Goal: Information Seeking & Learning: Learn about a topic

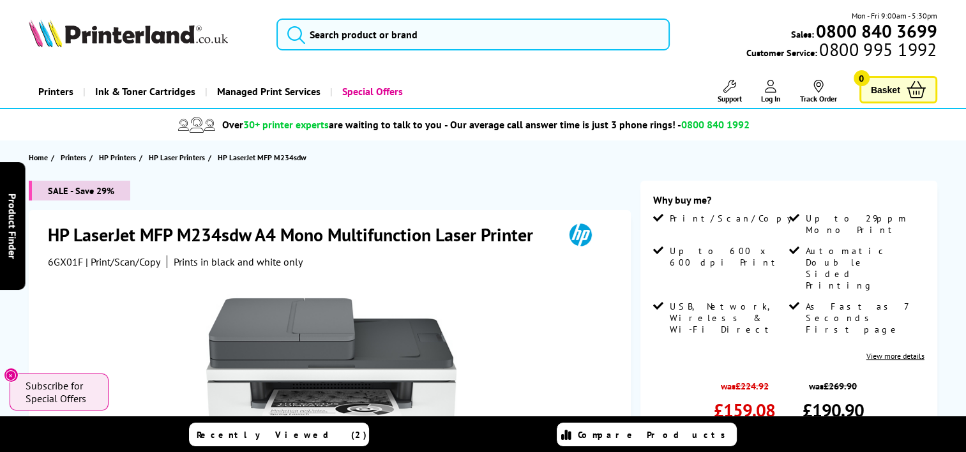
click at [63, 262] on span "6GX01F" at bounding box center [65, 261] width 35 height 13
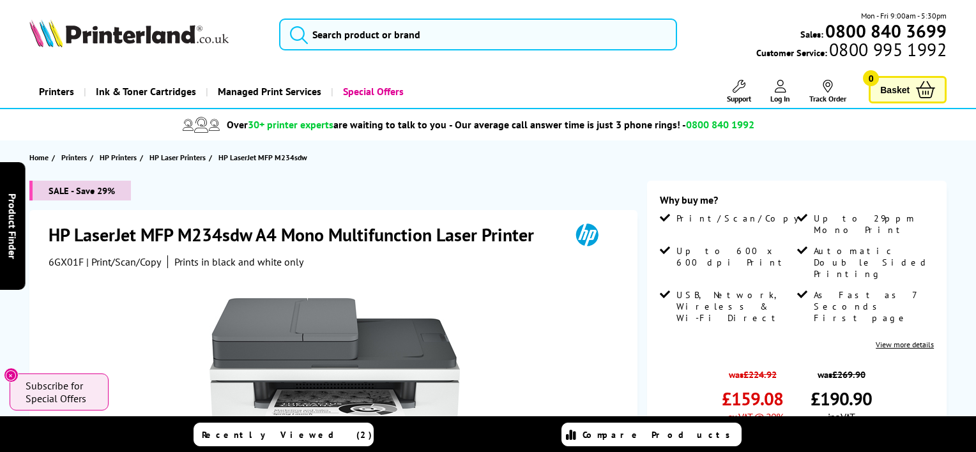
click at [0, 0] on div "Great service. Unbeatable prices. We've got you covered. At [GEOGRAPHIC_DATA], …" at bounding box center [0, 0] width 0 height 0
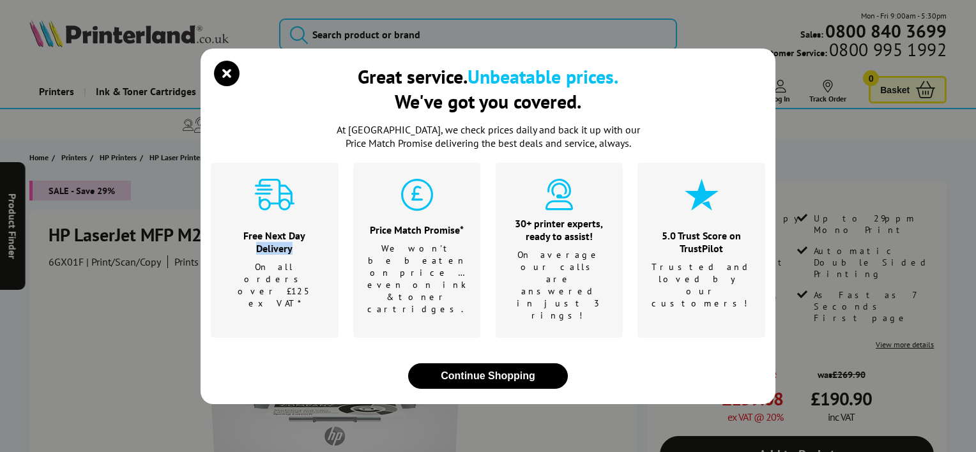
click at [66, 261] on div "Great service. Unbeatable prices. We've got you covered. At [GEOGRAPHIC_DATA], …" at bounding box center [488, 226] width 976 height 452
drag, startPoint x: 227, startPoint y: 97, endPoint x: 213, endPoint y: 107, distance: 16.5
click at [227, 86] on icon "close modal" at bounding box center [227, 74] width 26 height 26
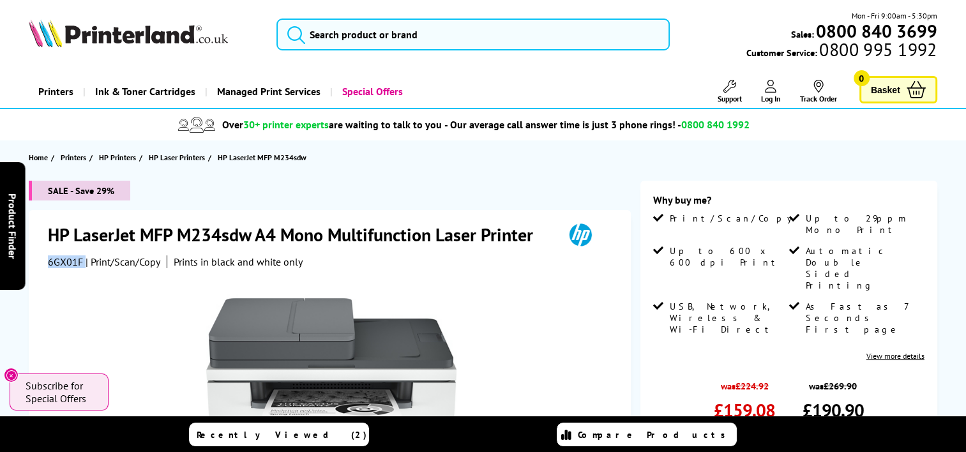
drag, startPoint x: 83, startPoint y: 260, endPoint x: 50, endPoint y: 258, distance: 32.6
click at [50, 258] on div "6GX01F | Print/Scan/Copy Prints in black and white only" at bounding box center [331, 261] width 567 height 13
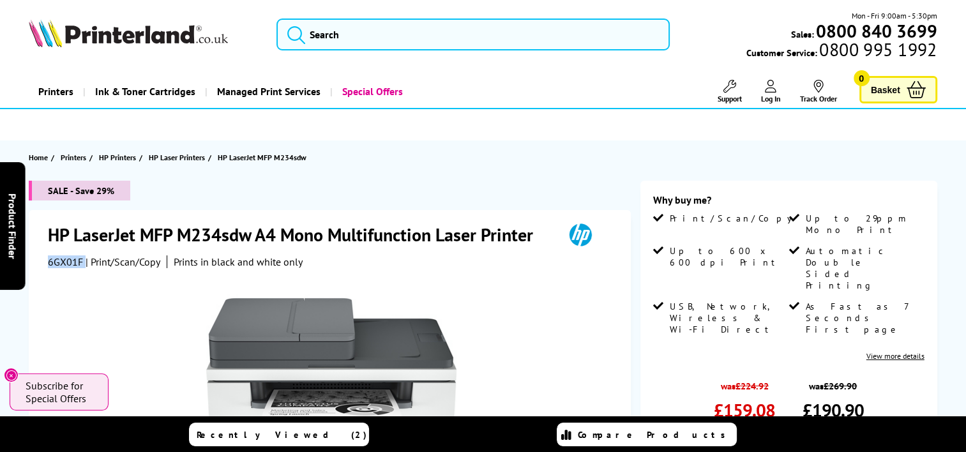
drag, startPoint x: 50, startPoint y: 258, endPoint x: 59, endPoint y: 260, distance: 8.5
copy div "6GX01F"
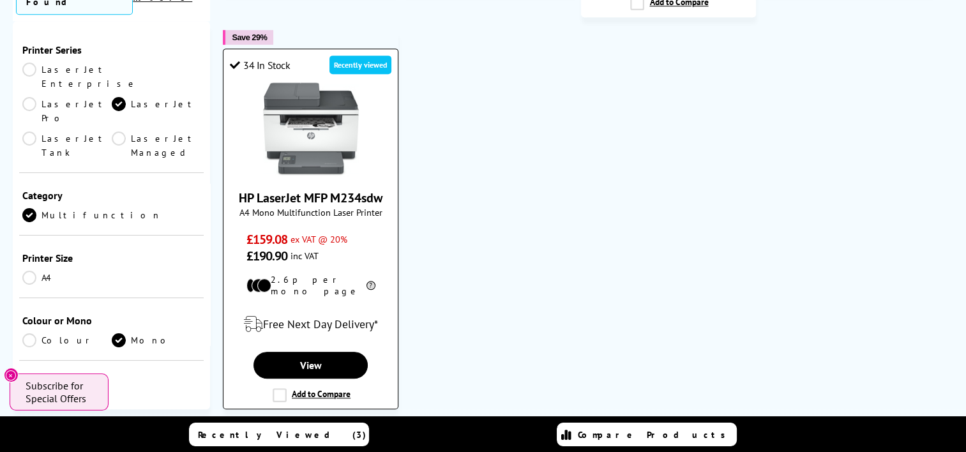
click at [332, 388] on label "Add to Compare" at bounding box center [312, 395] width 78 height 14
click at [0, 0] on input "Add to Compare" at bounding box center [0, 0] width 0 height 0
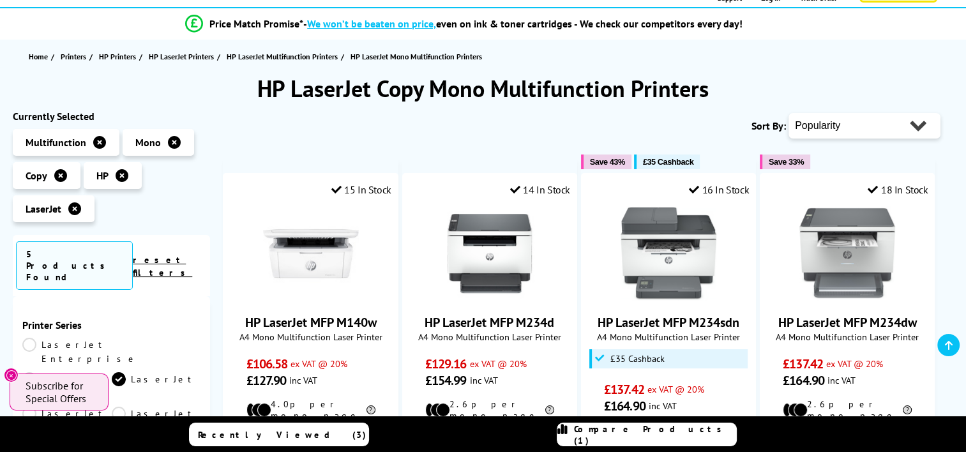
scroll to position [110, 0]
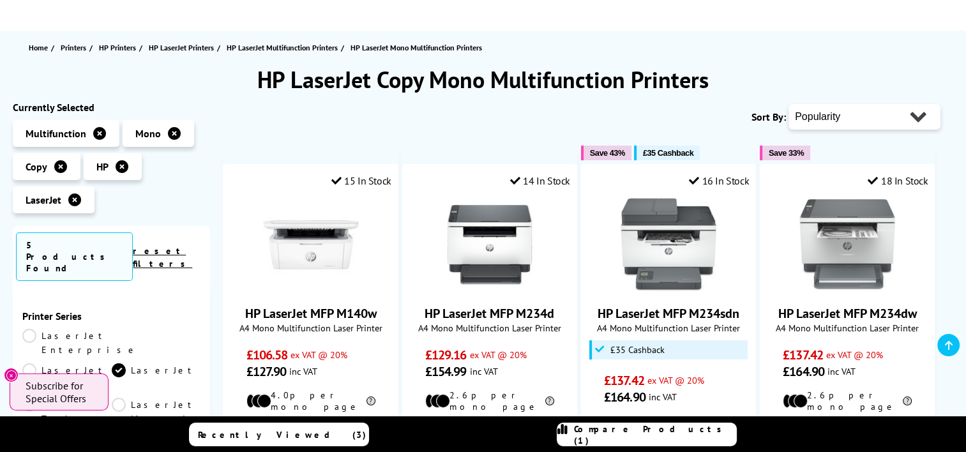
click at [72, 199] on icon at bounding box center [74, 200] width 13 height 13
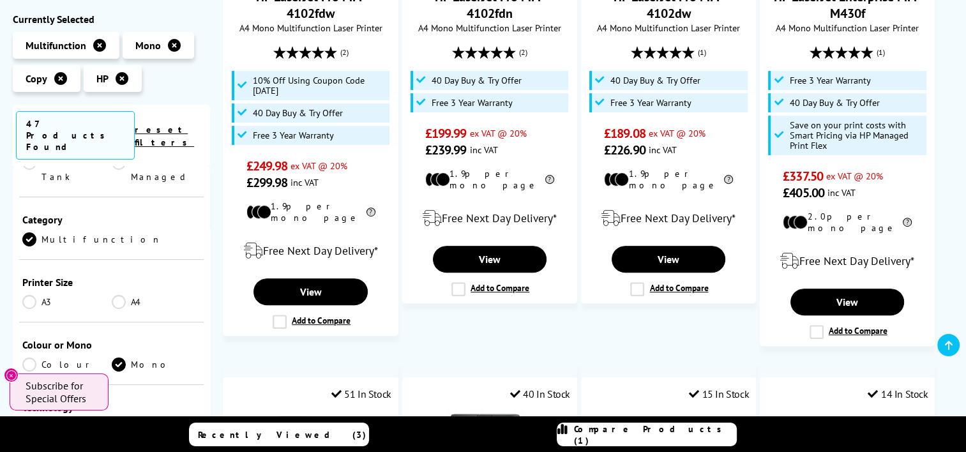
scroll to position [266, 0]
click at [117, 292] on link "A4" at bounding box center [156, 299] width 89 height 14
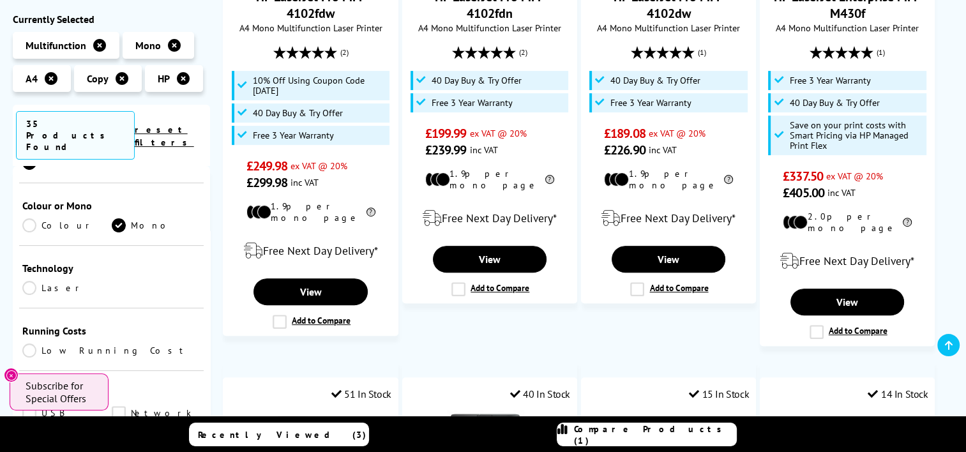
scroll to position [423, 0]
click at [31, 280] on link "Laser" at bounding box center [66, 287] width 89 height 14
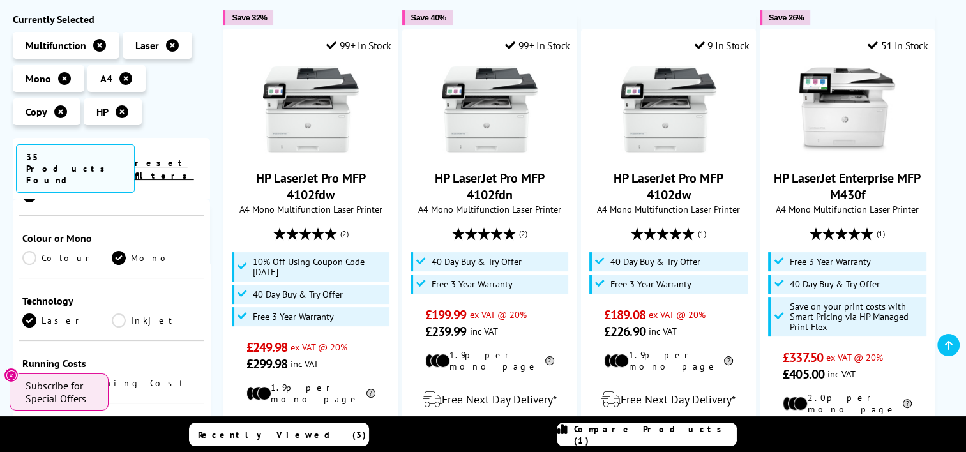
scroll to position [242, 0]
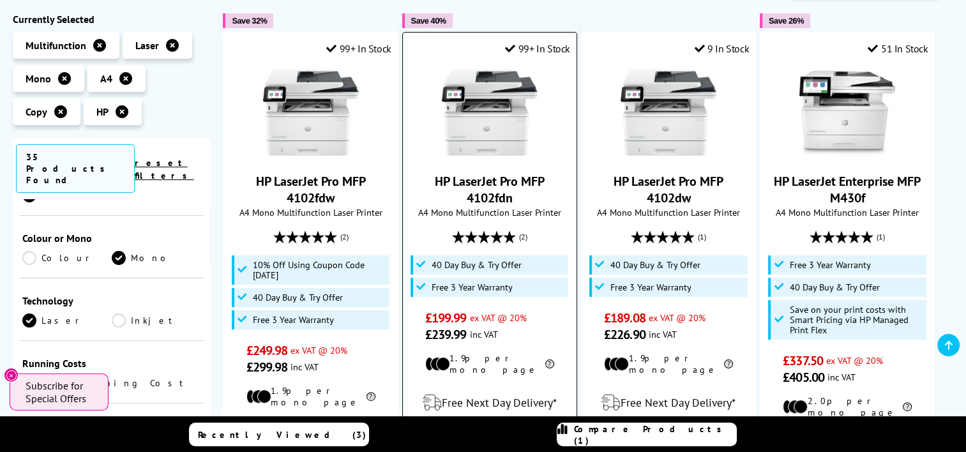
click at [488, 111] on img at bounding box center [490, 113] width 96 height 96
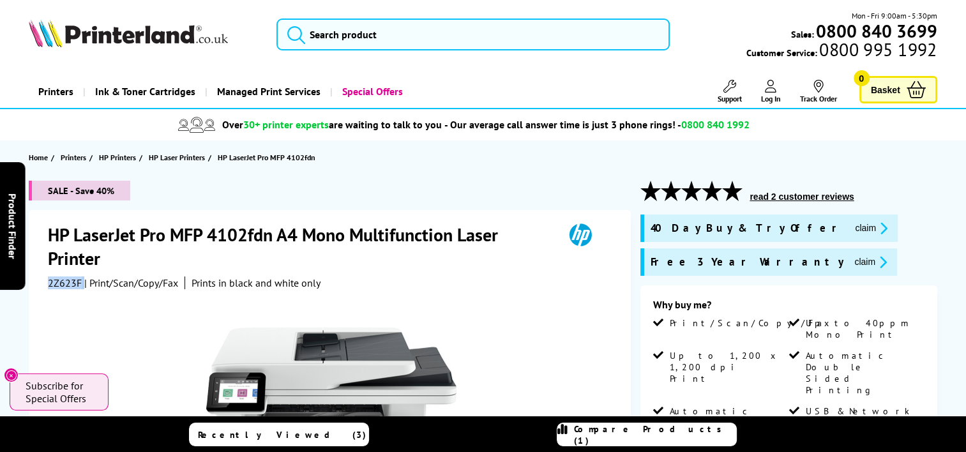
drag, startPoint x: 83, startPoint y: 284, endPoint x: 49, endPoint y: 284, distance: 33.9
click at [49, 284] on div "2Z623F | Print/Scan/Copy/Fax Prints in black and white only" at bounding box center [331, 283] width 567 height 13
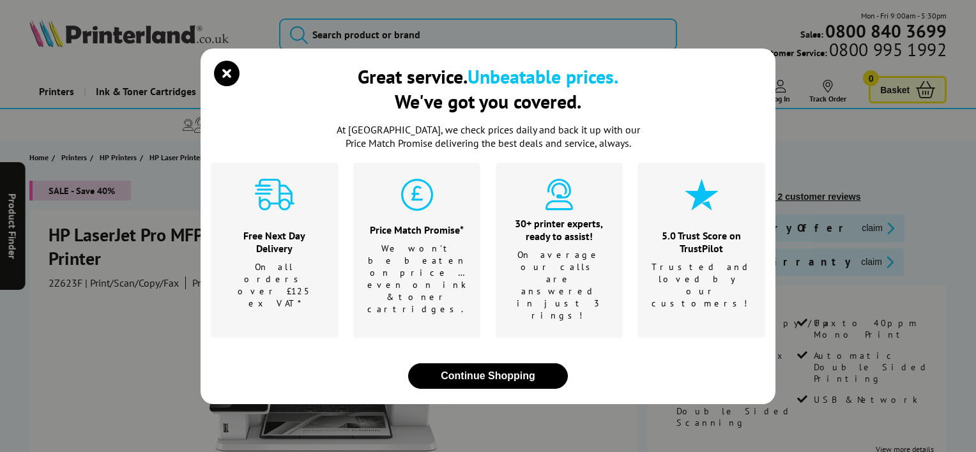
drag, startPoint x: 49, startPoint y: 284, endPoint x: 73, endPoint y: 284, distance: 24.3
drag, startPoint x: 73, startPoint y: 284, endPoint x: 62, endPoint y: 282, distance: 11.7
click at [62, 282] on div "Great service. Unbeatable prices. We've got you covered. At [GEOGRAPHIC_DATA], …" at bounding box center [488, 226] width 976 height 452
click at [232, 86] on icon "close modal" at bounding box center [227, 74] width 26 height 26
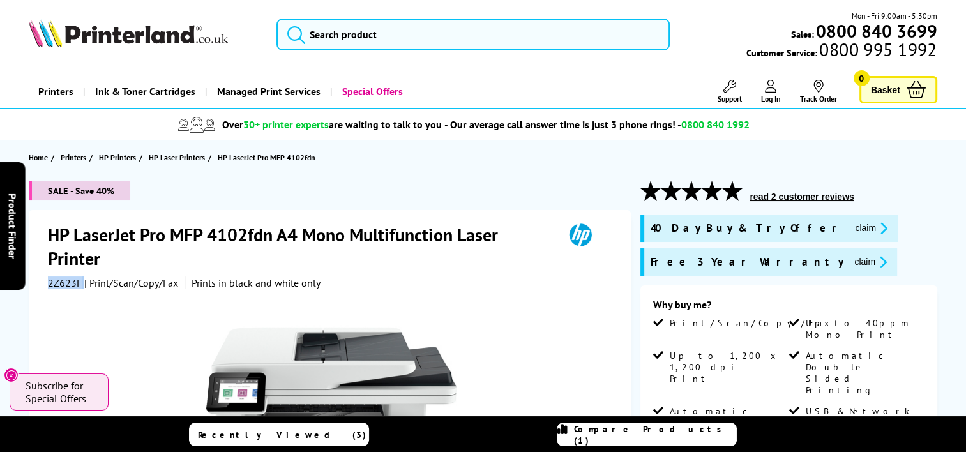
drag, startPoint x: 84, startPoint y: 282, endPoint x: 50, endPoint y: 280, distance: 34.5
click at [50, 280] on div "2Z623F | Print/Scan/Copy/Fax Prints in black and white only" at bounding box center [331, 283] width 567 height 13
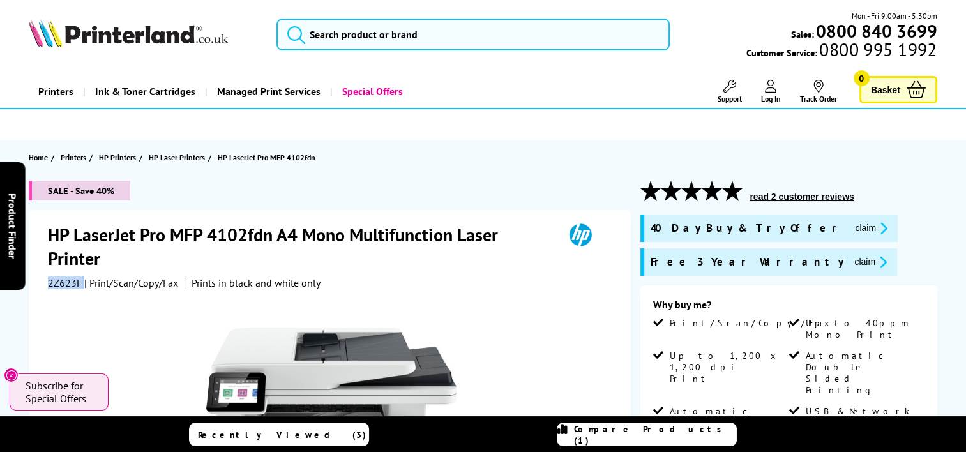
copy div "2Z623F"
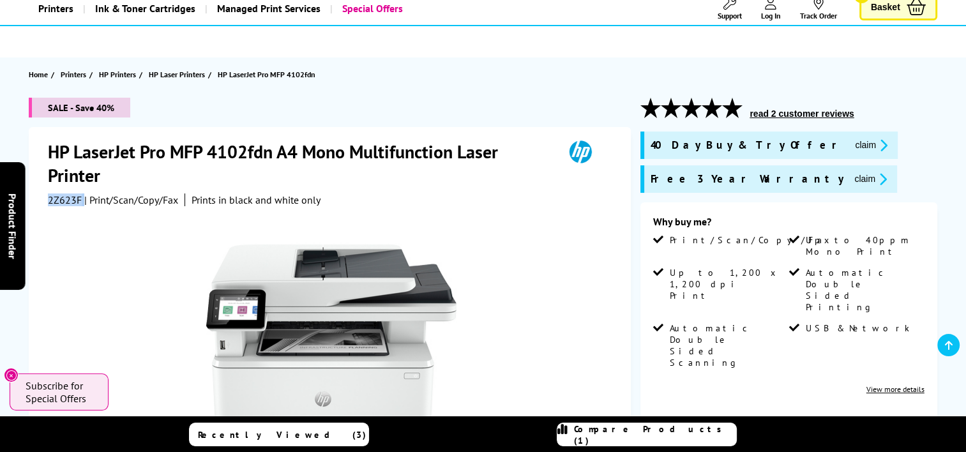
scroll to position [105, 0]
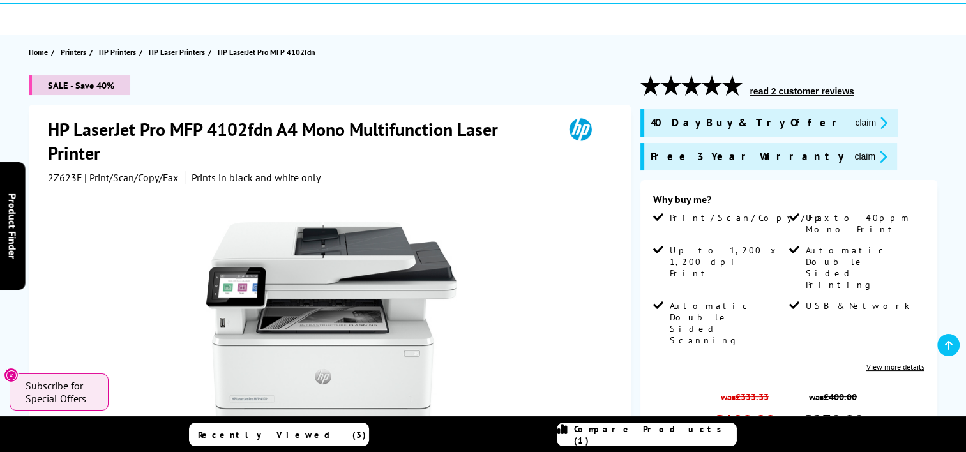
click at [898, 362] on link "View more details" at bounding box center [896, 367] width 58 height 10
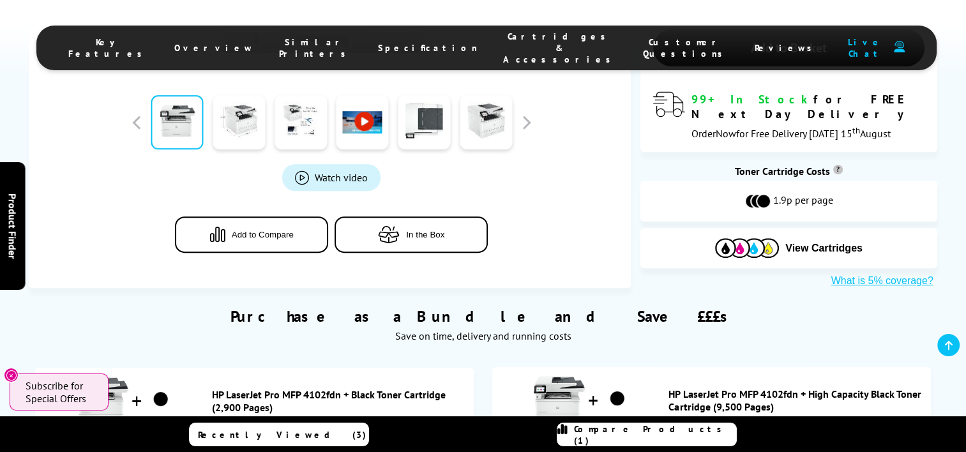
scroll to position [913, 0]
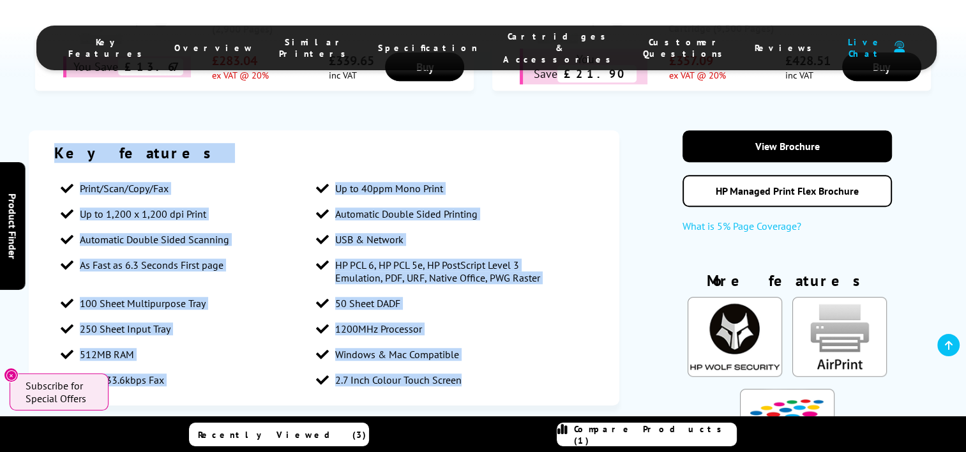
drag, startPoint x: 56, startPoint y: 114, endPoint x: 485, endPoint y: 339, distance: 485.3
click at [485, 339] on div "Key features Print/Scan/Copy/Fax Up to 40ppm Mono Print Up to 1,200 x 1,200 dpi…" at bounding box center [324, 267] width 590 height 275
copy div "Key features Print/Scan/Copy/Fax Up to 40ppm Mono Print Up to 1,200 x 1,200 dpi…"
